Goal: Information Seeking & Learning: Learn about a topic

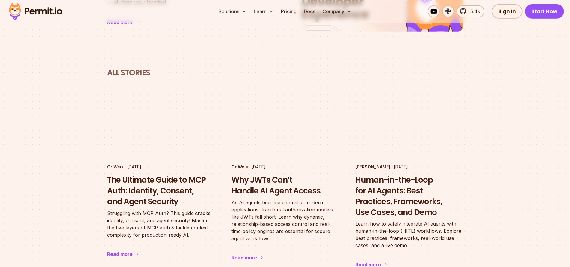
scroll to position [336, 0]
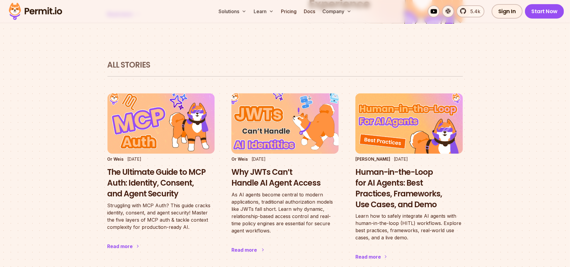
click at [256, 167] on h3 "Why JWTs Can’t Handle AI Agent Access" at bounding box center [284, 178] width 107 height 22
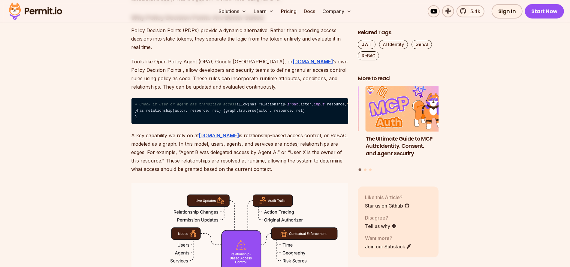
scroll to position [769, 0]
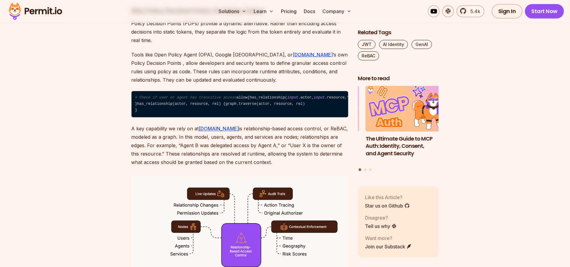
click at [291, 167] on p "A key capability we rely on at Permit.io is relationship-based access control, …" at bounding box center [240, 146] width 217 height 42
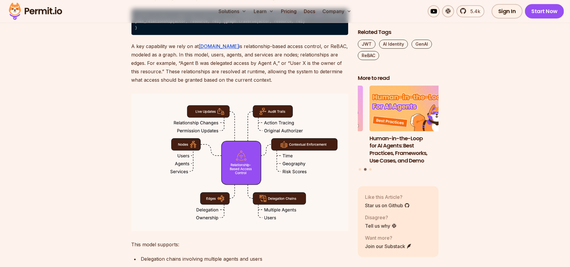
scroll to position [841, 0]
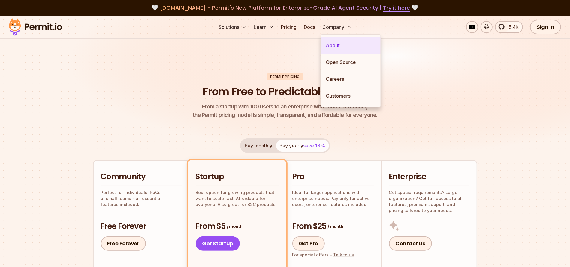
click at [340, 44] on link "About" at bounding box center [350, 45] width 59 height 17
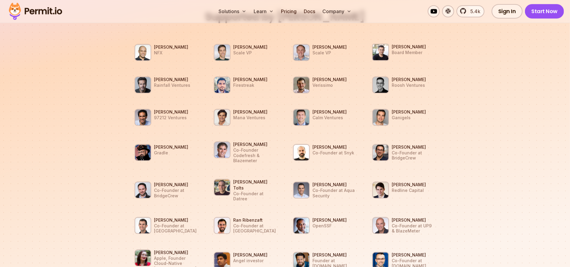
scroll to position [552, 0]
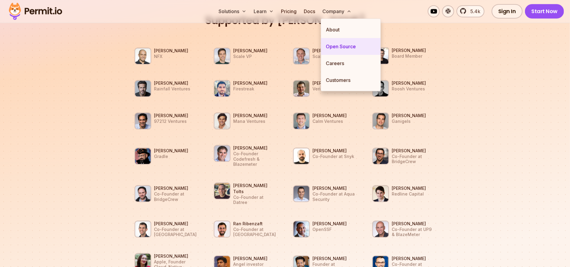
click at [343, 44] on link "Open Source" at bounding box center [350, 46] width 59 height 17
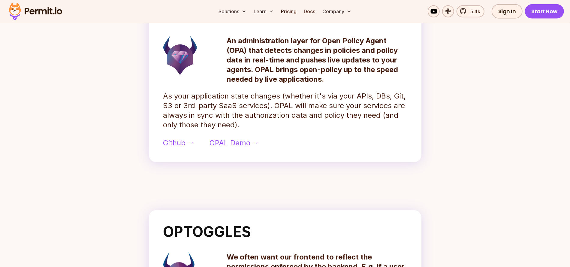
scroll to position [192, 0]
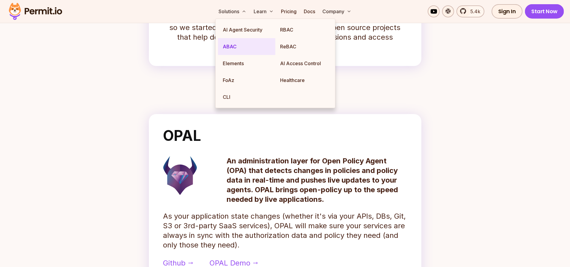
click at [236, 45] on link "ABAC" at bounding box center [246, 46] width 57 height 17
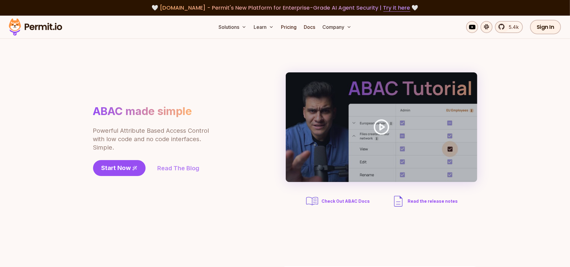
click at [172, 171] on link "Read The Blog" at bounding box center [179, 168] width 42 height 8
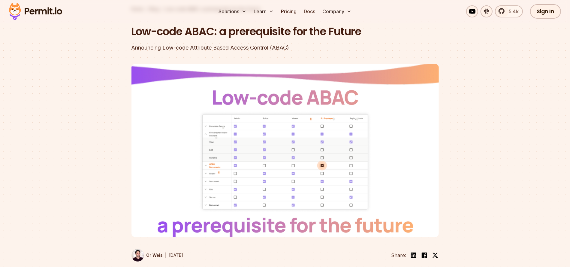
scroll to position [24, 0]
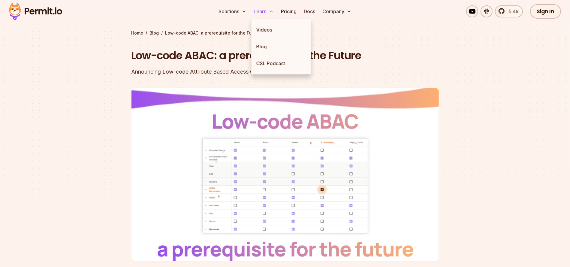
click at [274, 11] on button "Learn" at bounding box center [263, 11] width 25 height 12
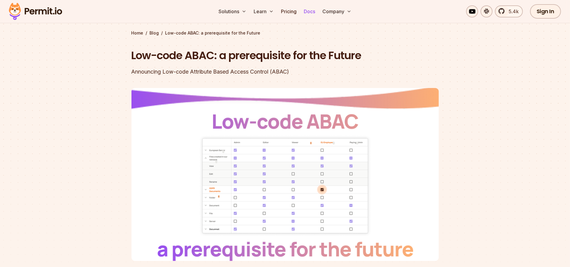
click at [313, 13] on link "Docs" at bounding box center [309, 11] width 16 height 12
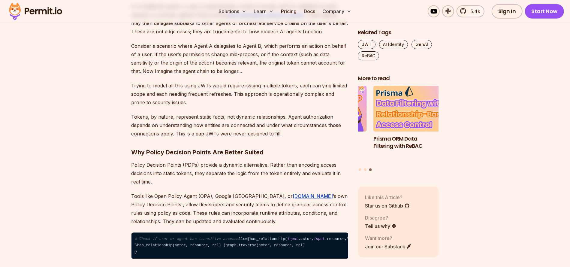
scroll to position [624, 0]
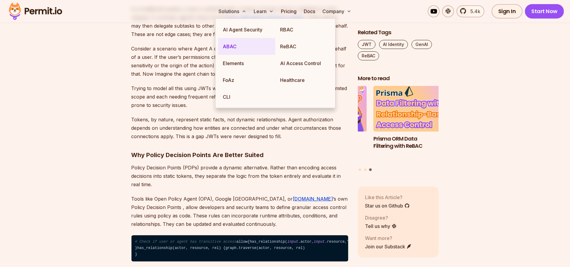
click at [238, 53] on link "ABAC" at bounding box center [246, 46] width 57 height 17
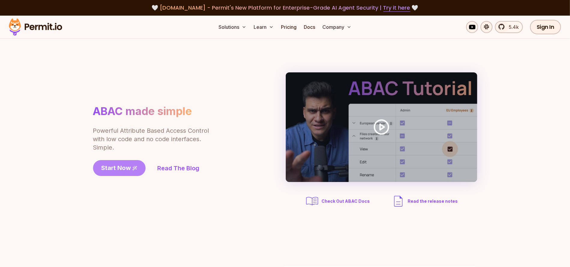
click at [122, 169] on span "Start Now" at bounding box center [116, 168] width 30 height 8
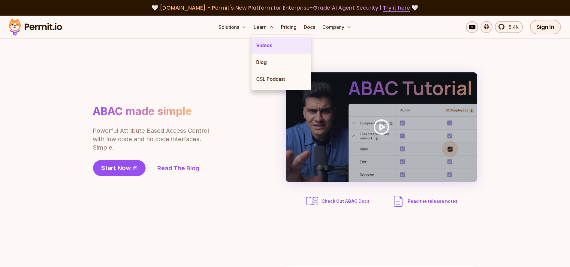
click at [271, 48] on link "Videos" at bounding box center [281, 45] width 59 height 17
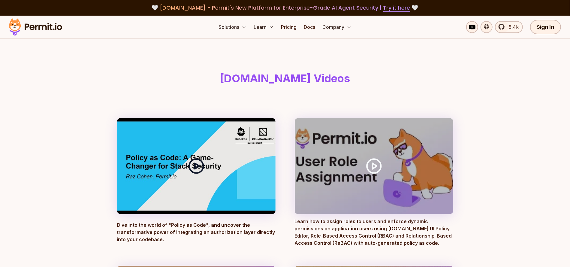
click at [201, 166] on icon at bounding box center [196, 166] width 17 height 17
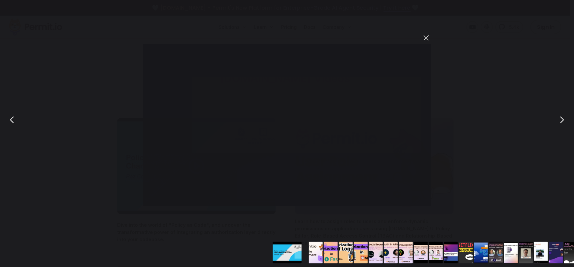
click at [426, 39] on button "You can close this modal content with the ESC key" at bounding box center [426, 38] width 10 height 10
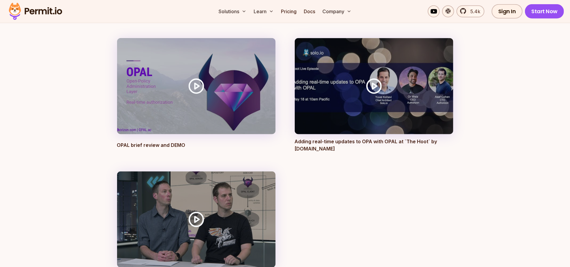
scroll to position [2210, 0]
